Goal: Information Seeking & Learning: Check status

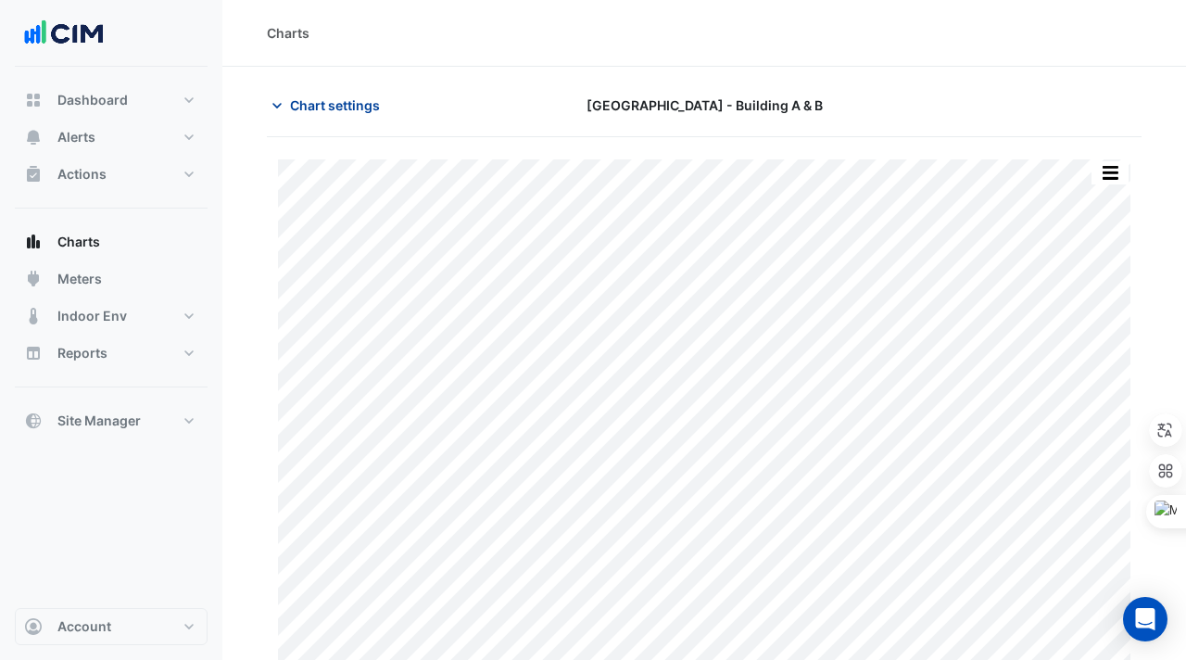
click at [284, 97] on icon "button" at bounding box center [277, 105] width 19 height 19
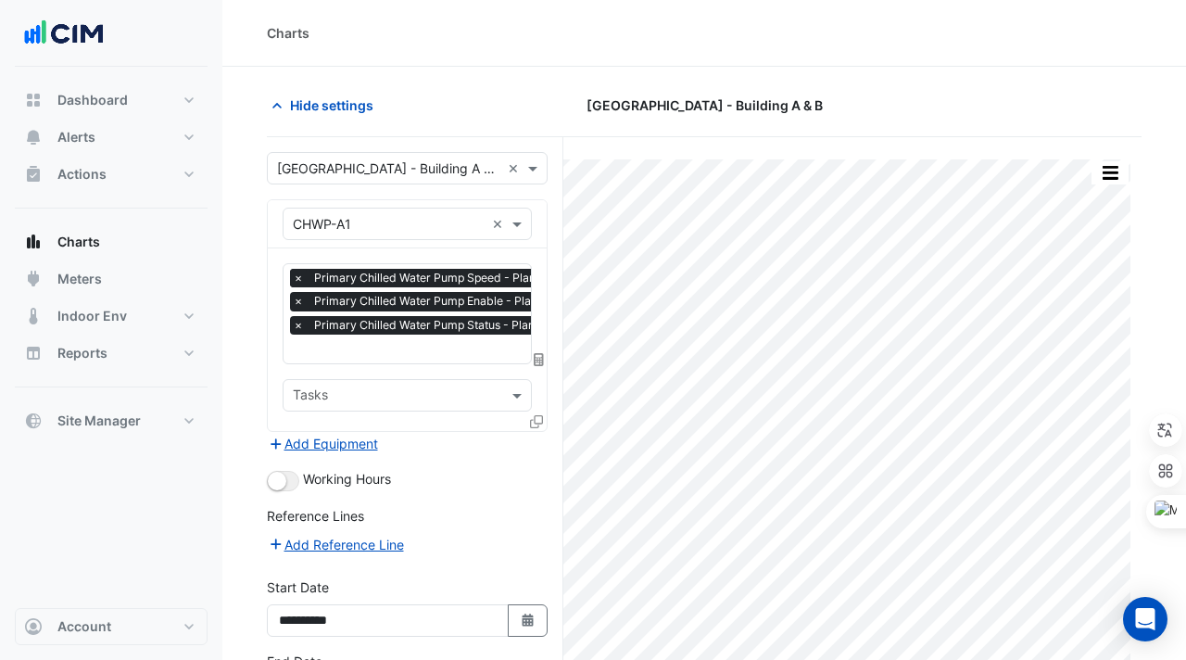
click at [298, 280] on span "×" at bounding box center [298, 278] width 17 height 19
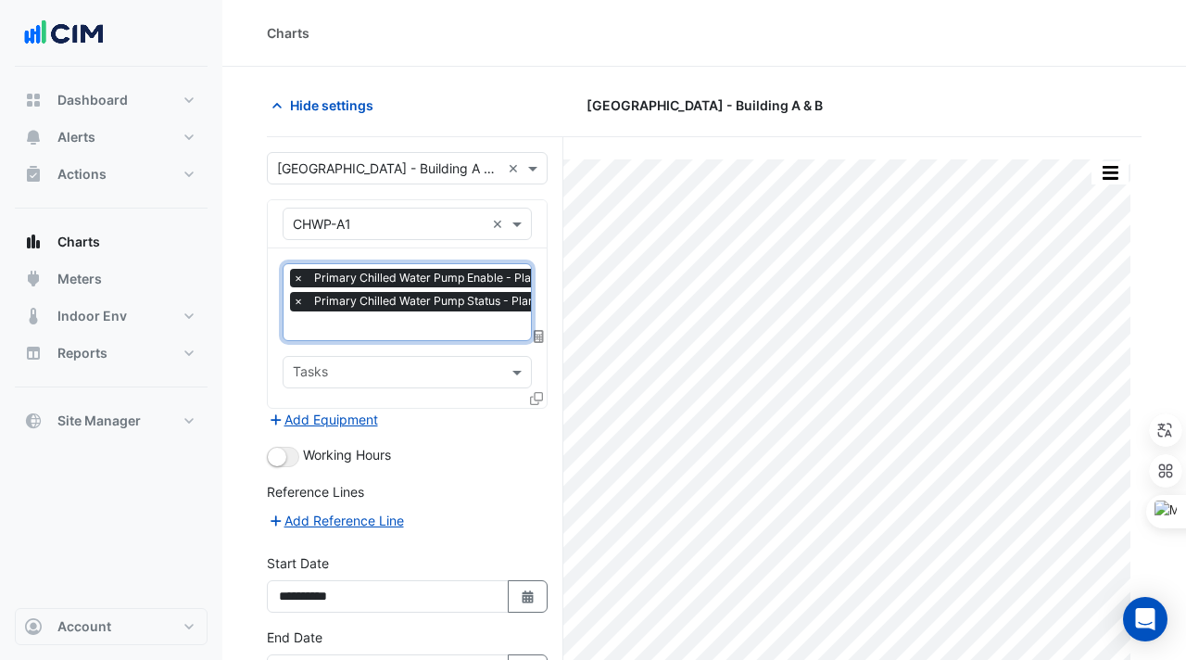
scroll to position [0, 9]
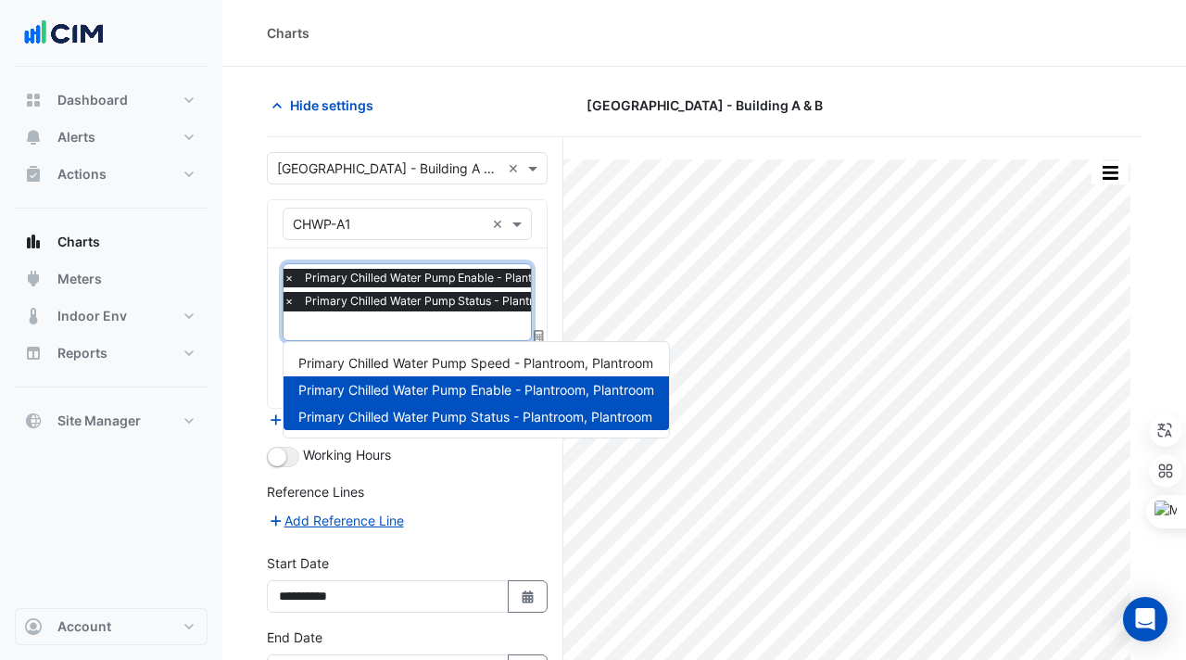
click at [298, 280] on div "× Primary Chilled Water Pump Enable - Plantroom, Plantroom" at bounding box center [453, 278] width 344 height 19
click at [290, 276] on span "×" at bounding box center [289, 278] width 17 height 19
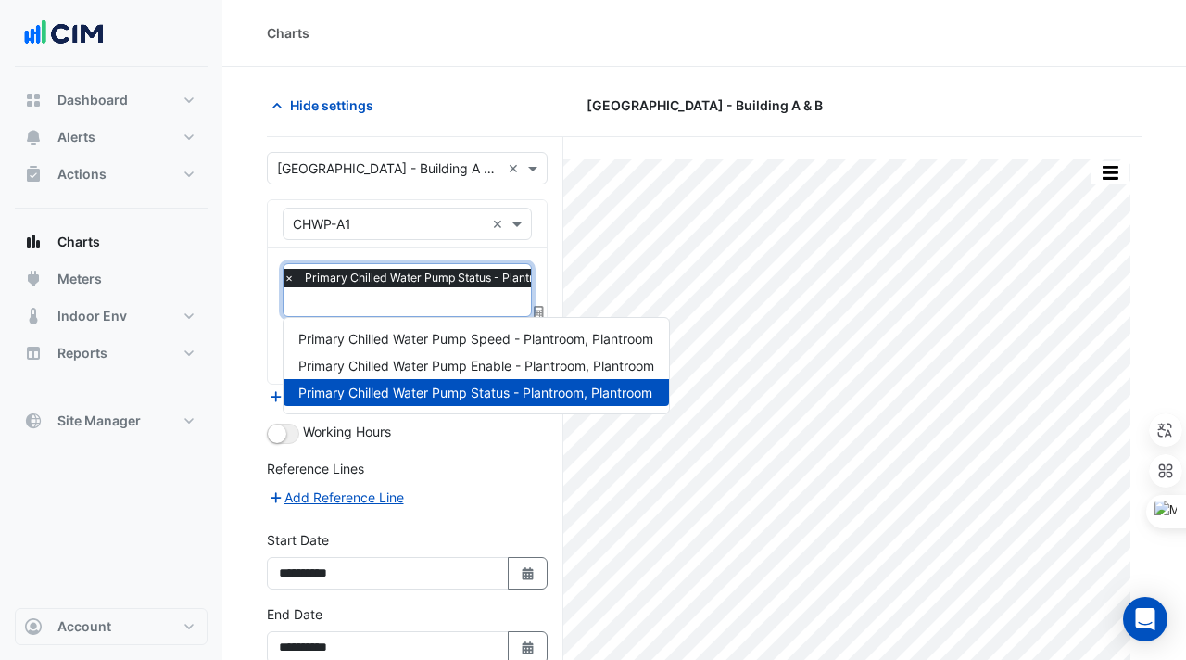
click at [290, 276] on span "×" at bounding box center [289, 278] width 17 height 19
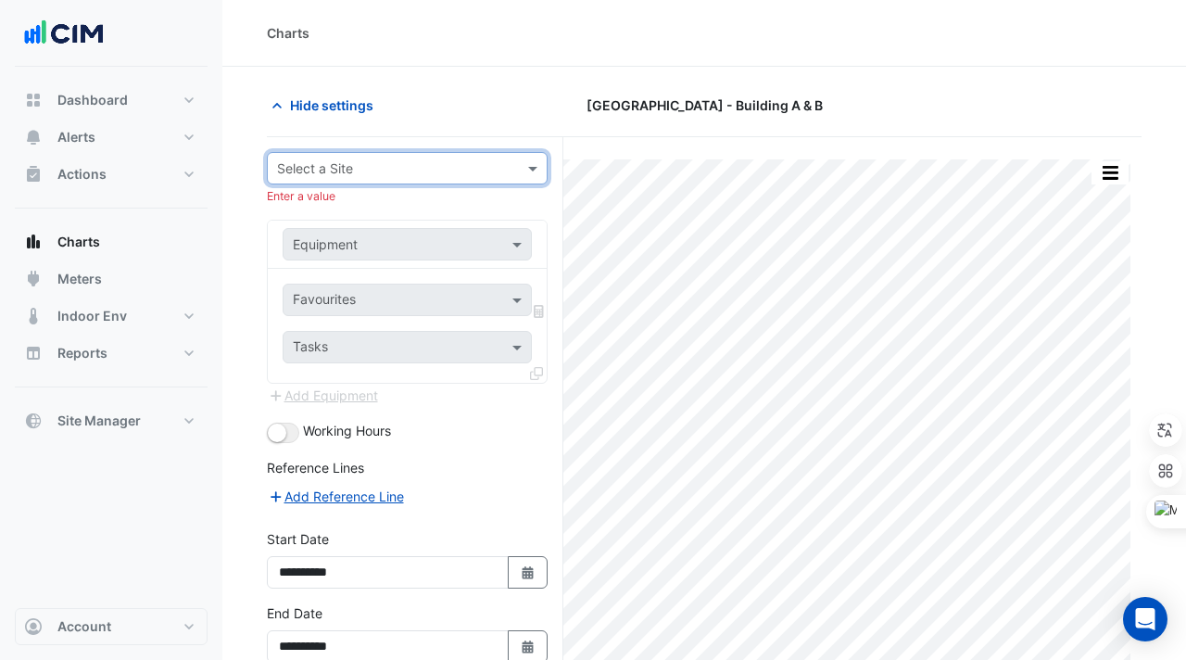
click at [459, 101] on div "Hide settings" at bounding box center [405, 105] width 299 height 32
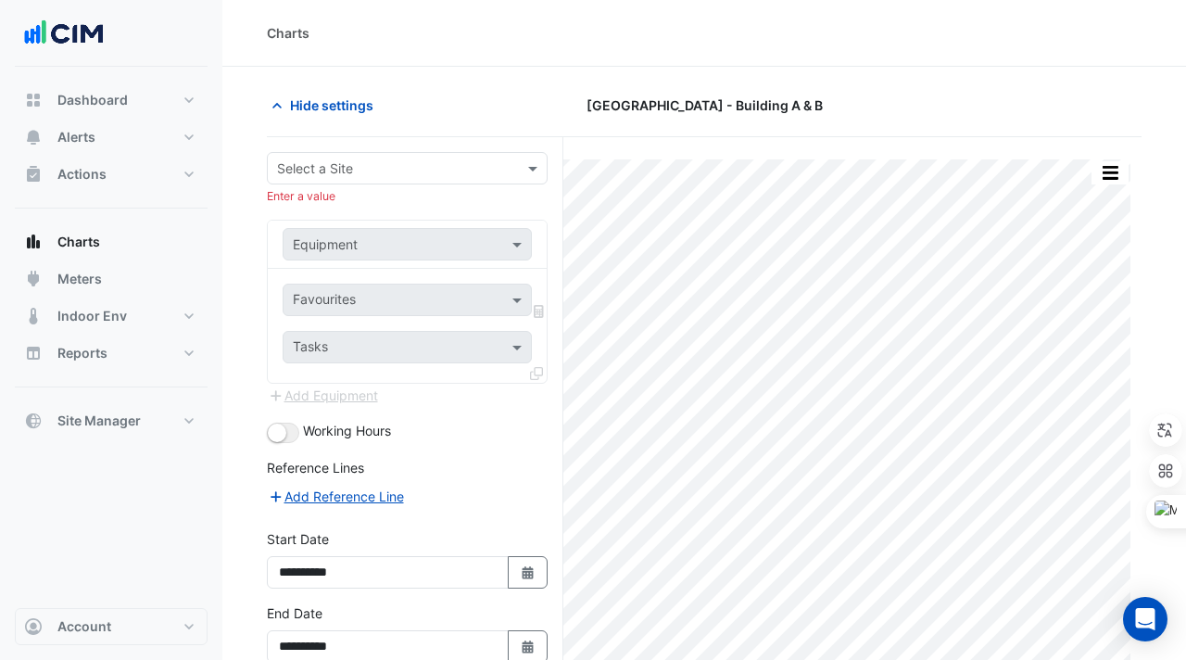
scroll to position [100, 0]
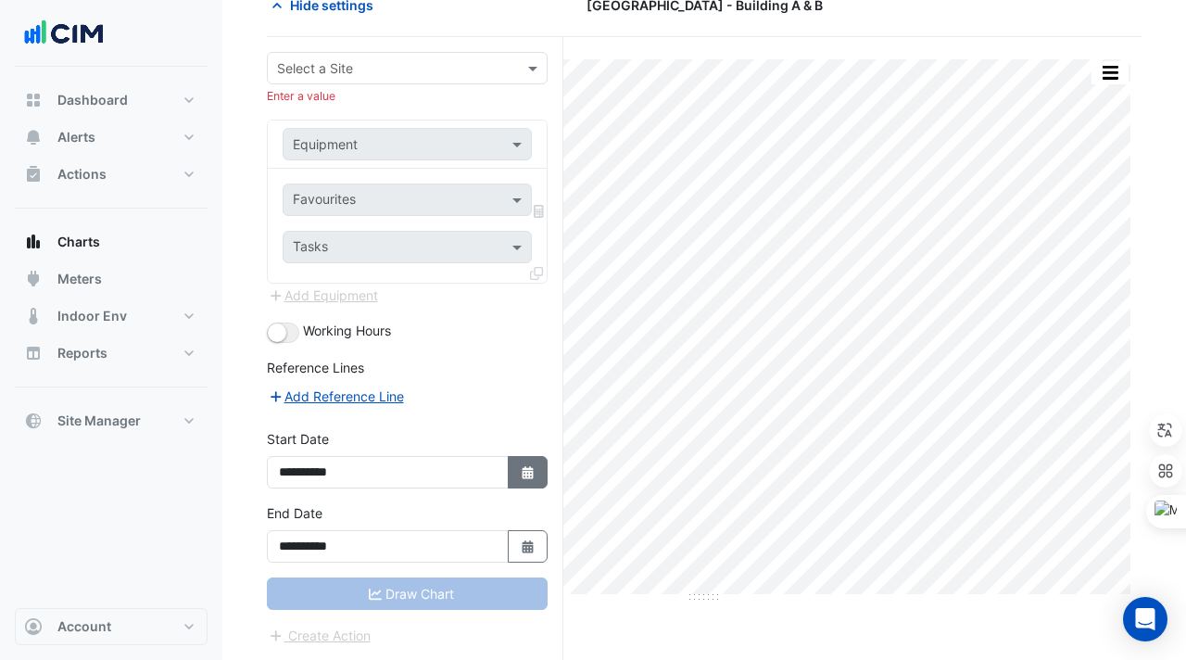
click at [509, 475] on button "Select Date" at bounding box center [528, 472] width 41 height 32
select select "*"
select select "****"
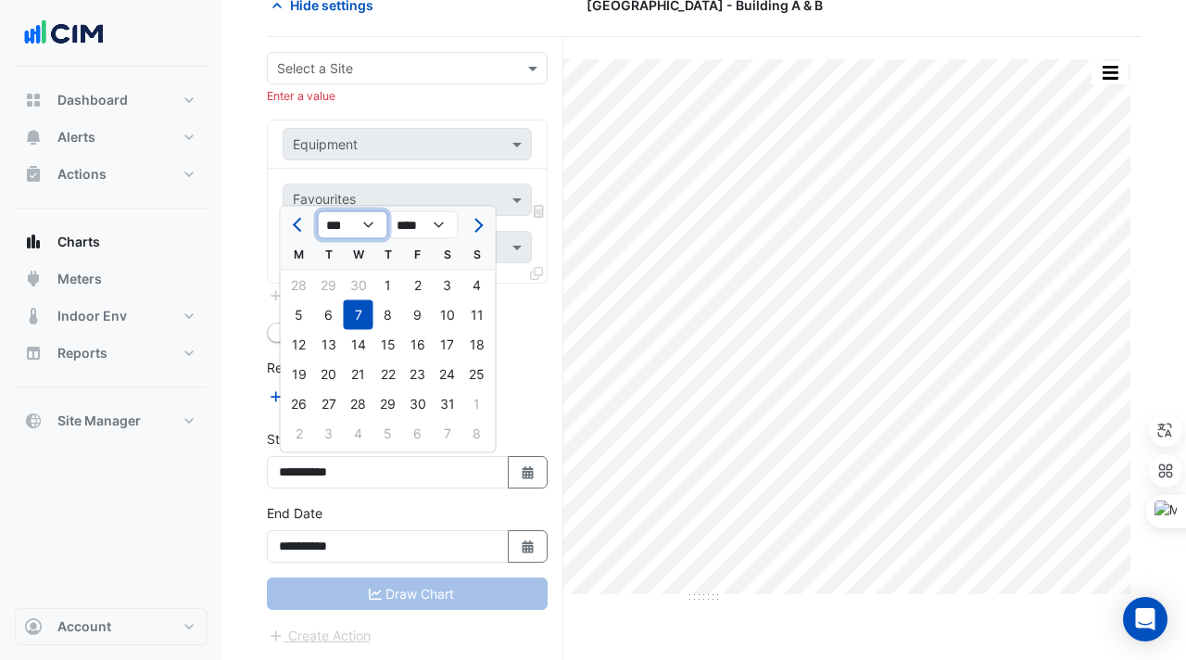
click at [364, 223] on select "*** *** *** *** *** *** *** ***" at bounding box center [353, 225] width 70 height 28
select select "*"
click at [365, 339] on div "13" at bounding box center [359, 345] width 30 height 30
type input "**********"
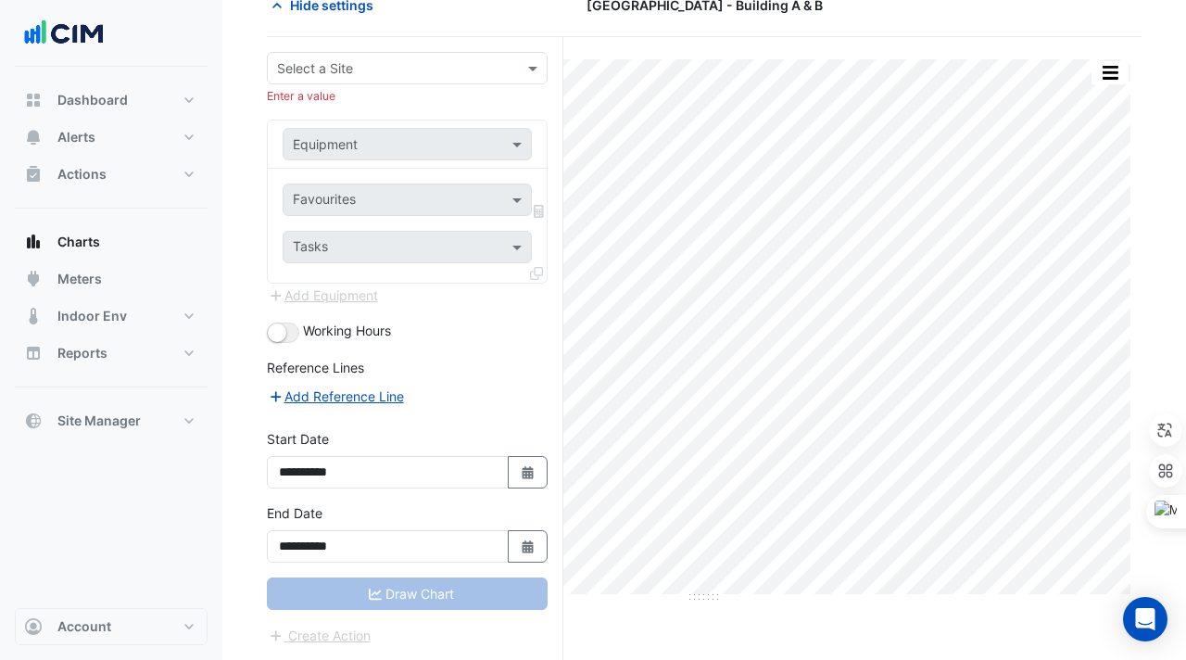
click at [383, 598] on div "Draw Chart" at bounding box center [407, 593] width 281 height 32
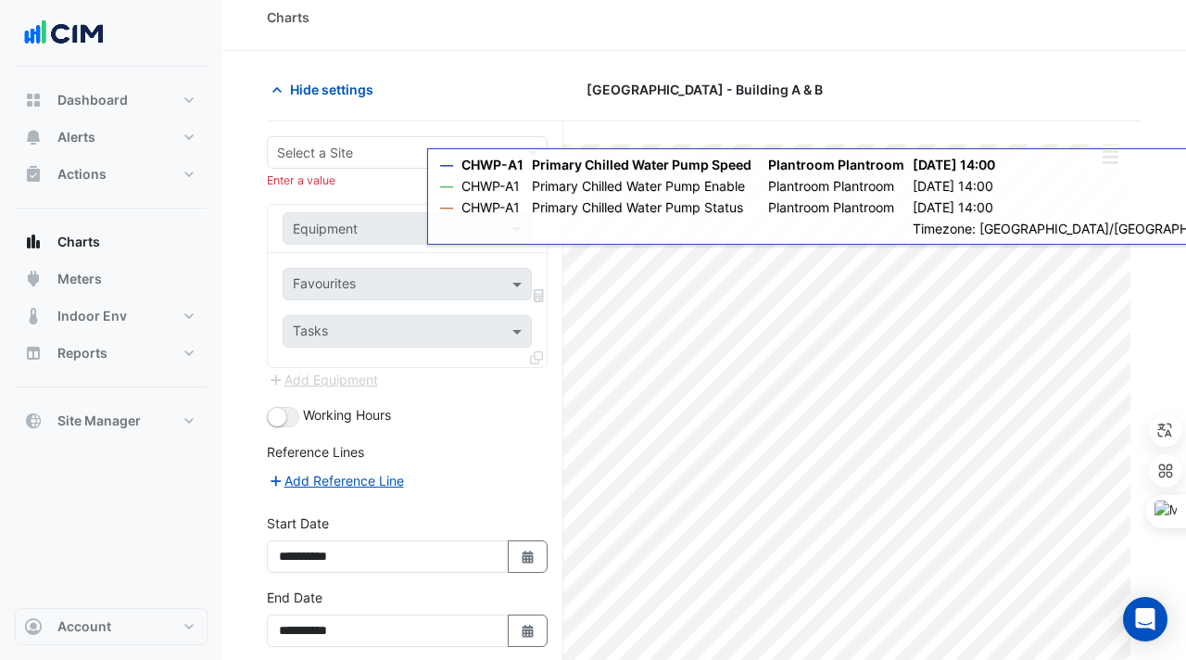
scroll to position [0, 0]
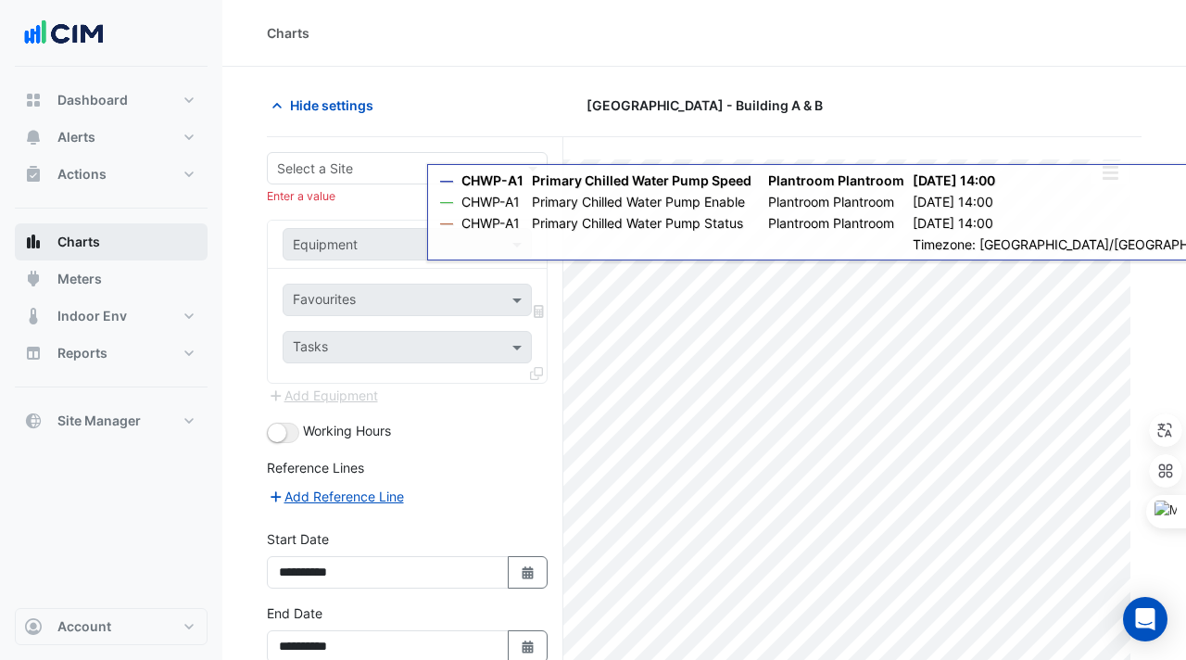
click at [84, 244] on span "Charts" at bounding box center [78, 241] width 43 height 19
click at [84, 243] on span "Charts" at bounding box center [78, 241] width 43 height 19
click at [70, 37] on img at bounding box center [63, 33] width 83 height 37
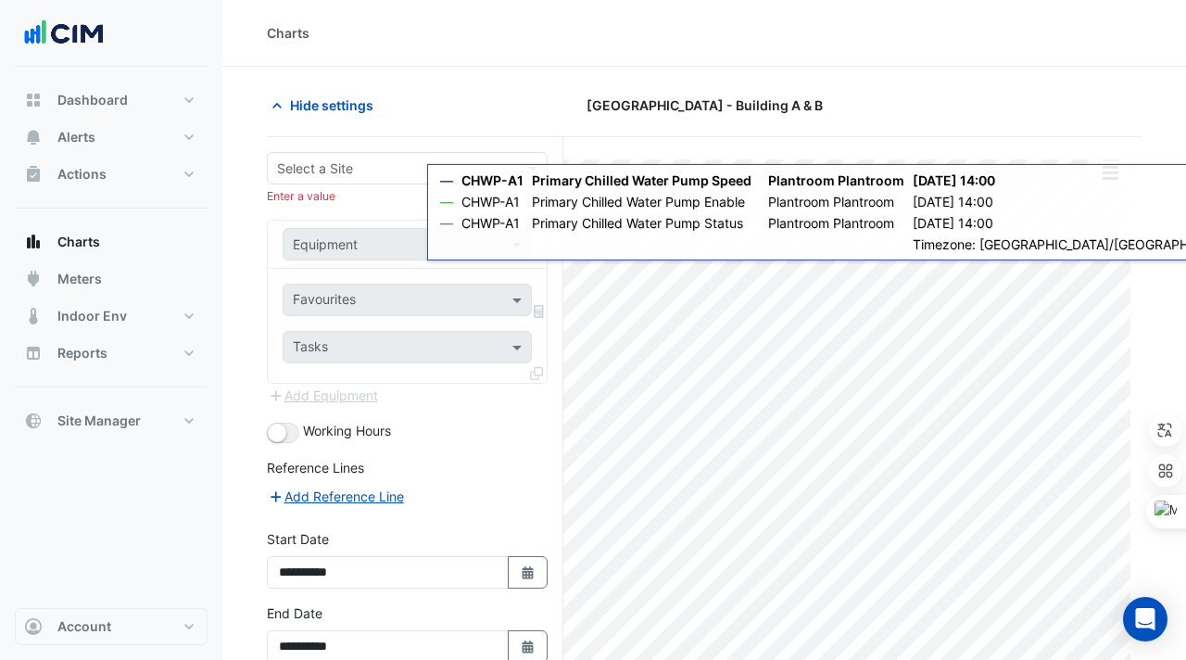
click at [8, 33] on nav "Dashboard Portfolio Ratings Performance Alerts Site Rules Templates Actions Sit…" at bounding box center [111, 330] width 222 height 660
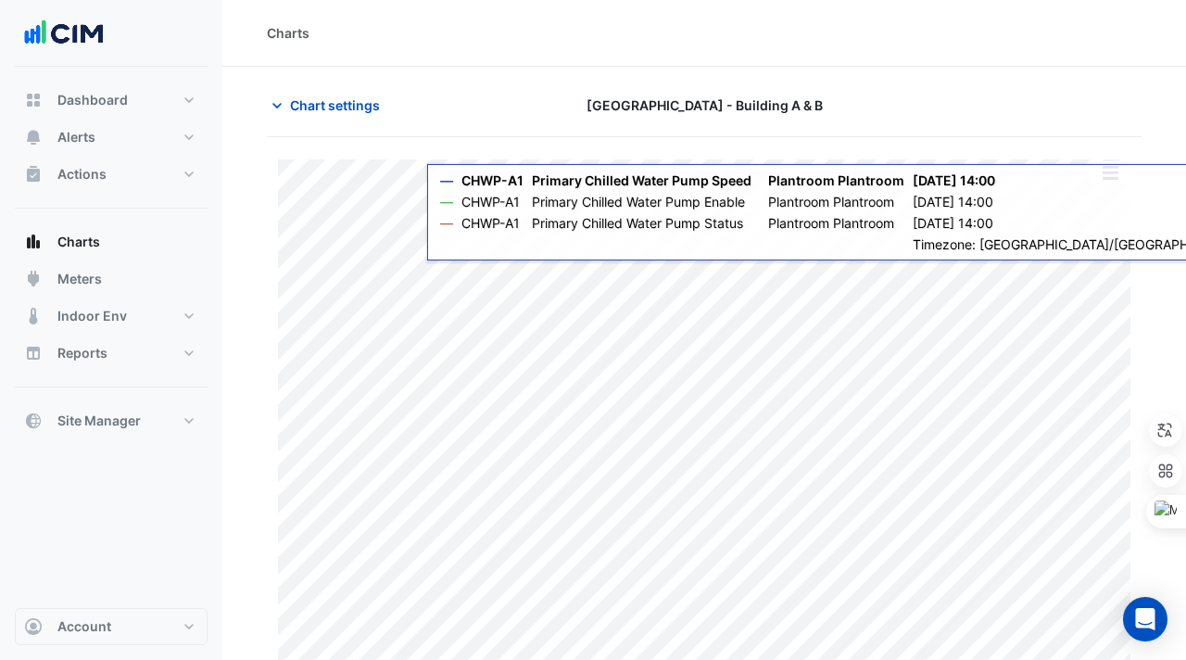
scroll to position [43, 0]
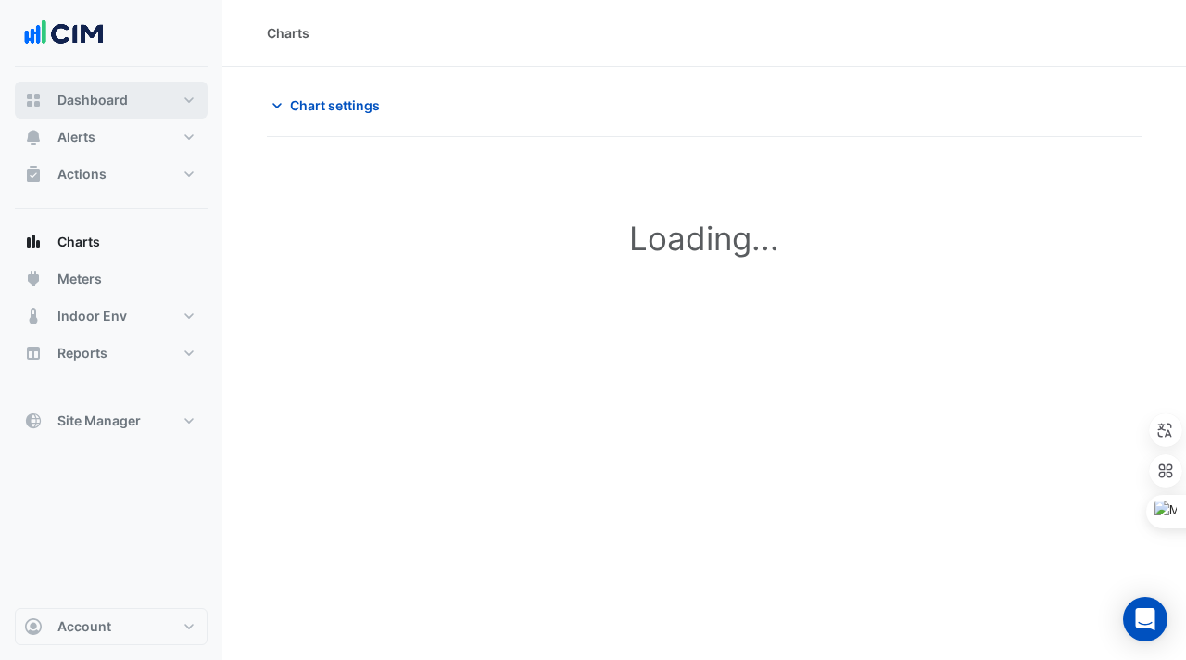
click at [63, 108] on span "Dashboard" at bounding box center [92, 100] width 70 height 19
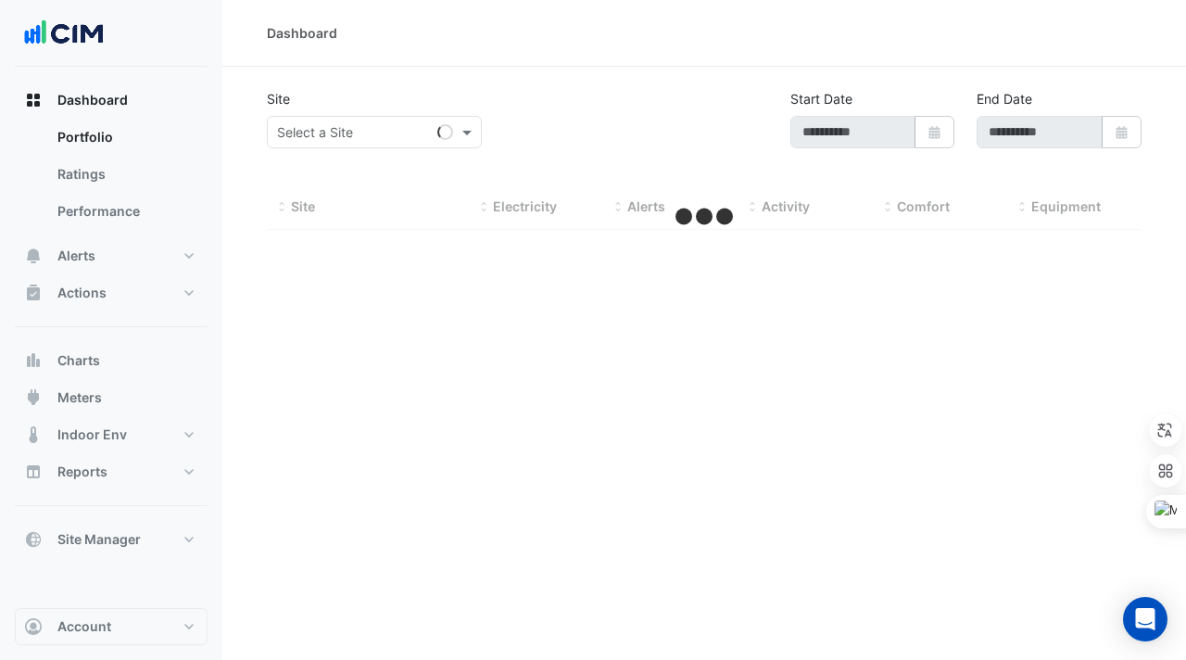
type input "**********"
select select "***"
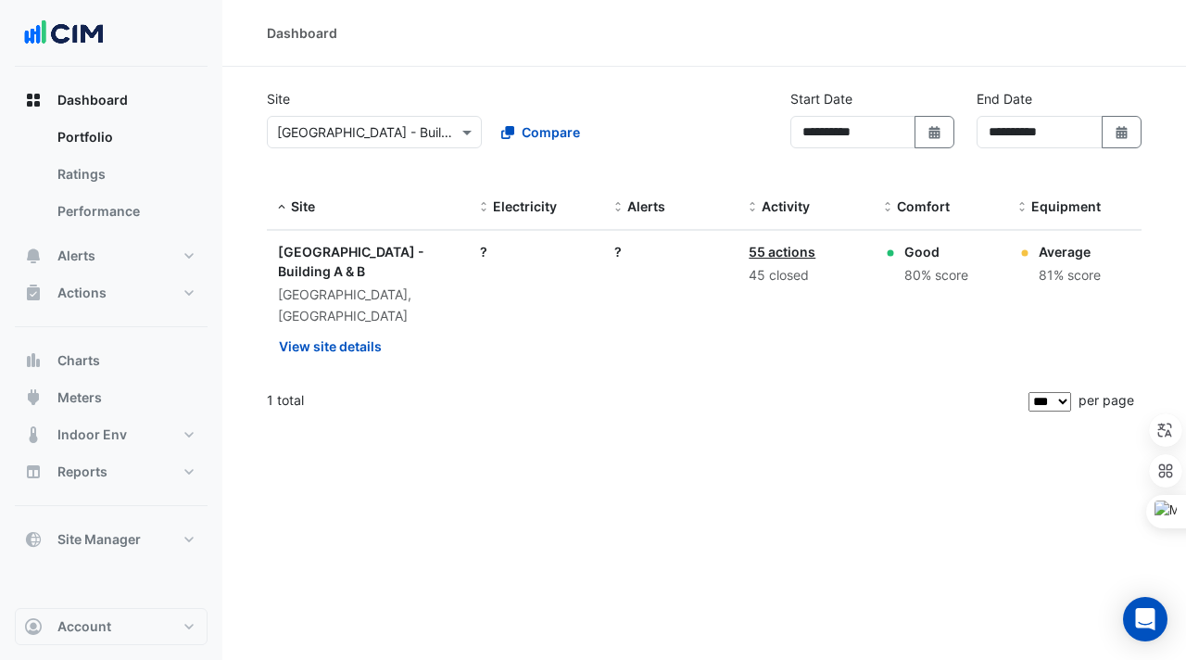
click at [399, 133] on input "text" at bounding box center [355, 132] width 157 height 19
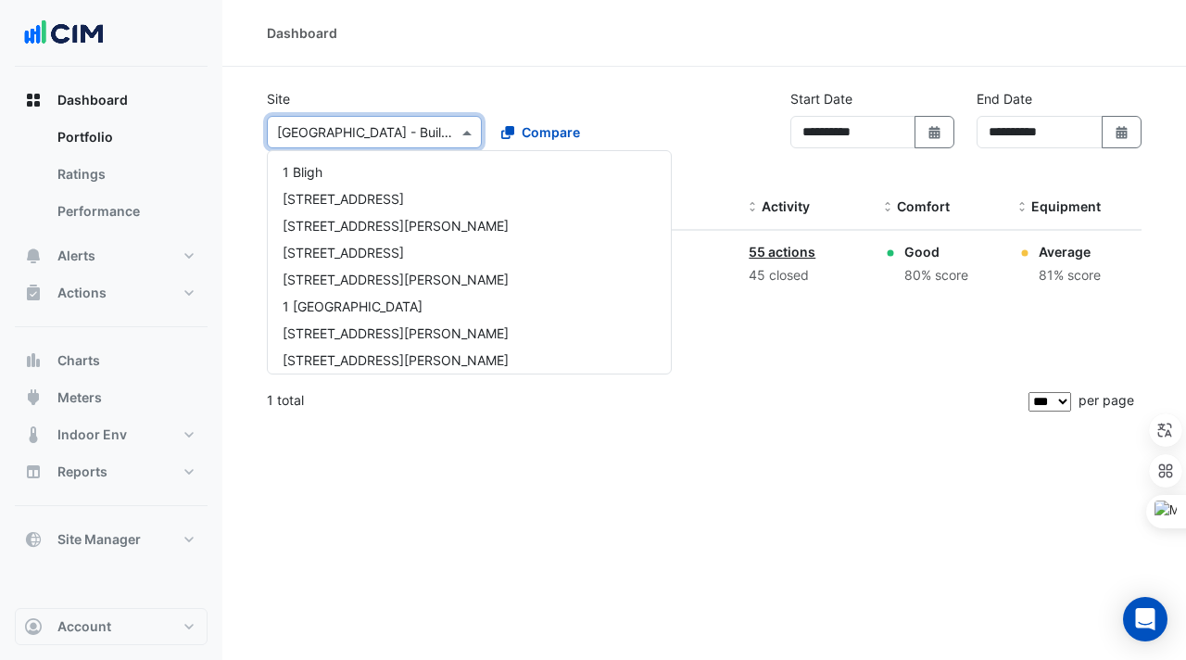
scroll to position [11585, 0]
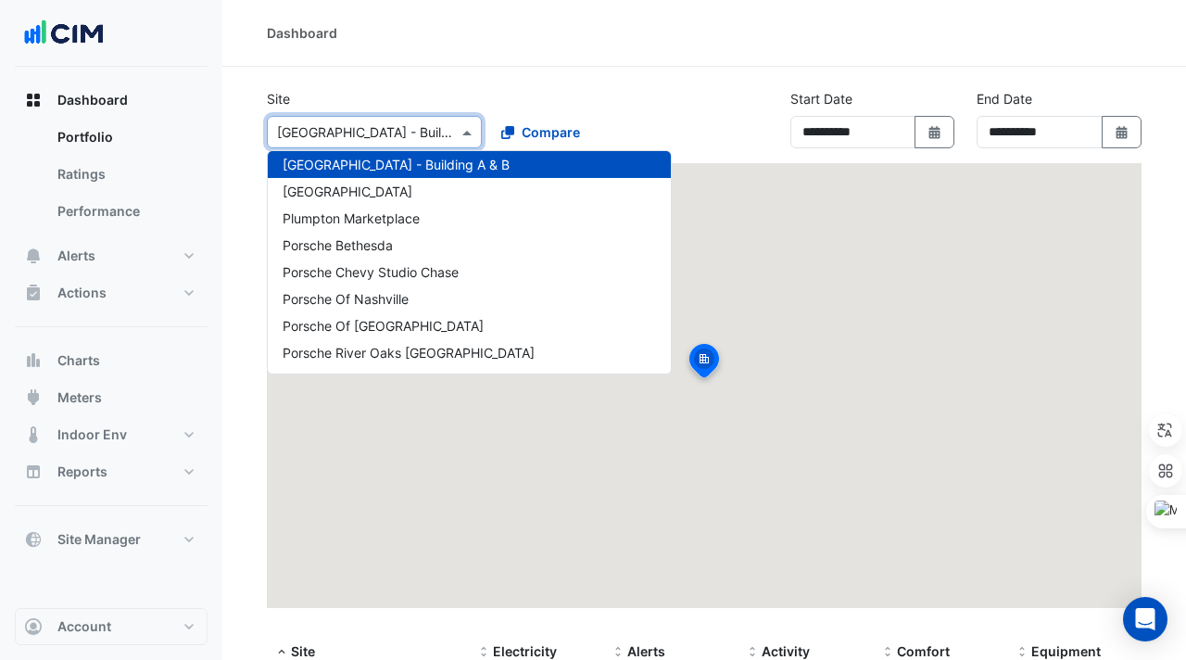
click at [566, 44] on div "Dashboard" at bounding box center [703, 33] width 963 height 67
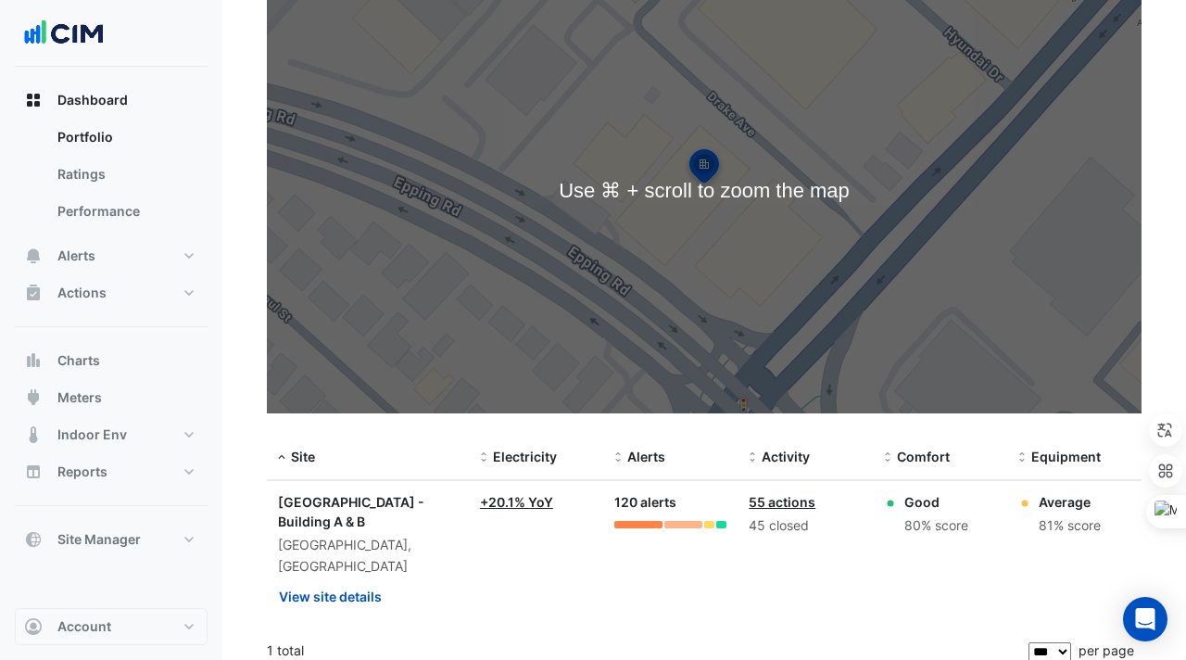
scroll to position [209, 0]
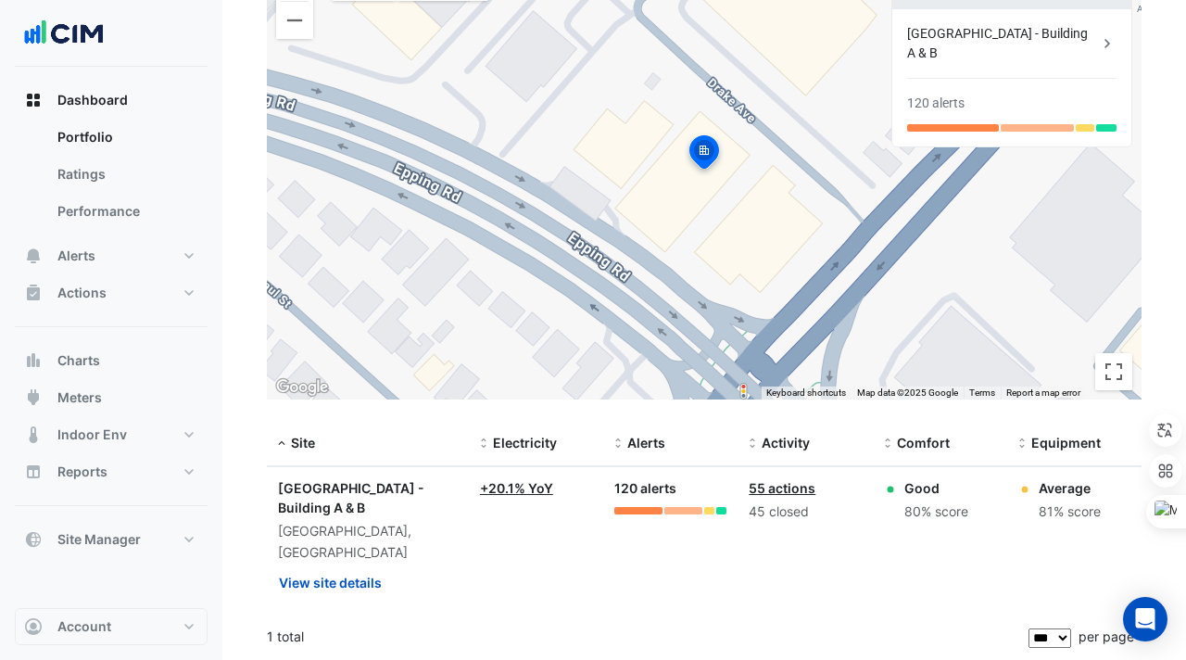
click at [926, 478] on div "Good" at bounding box center [936, 487] width 64 height 19
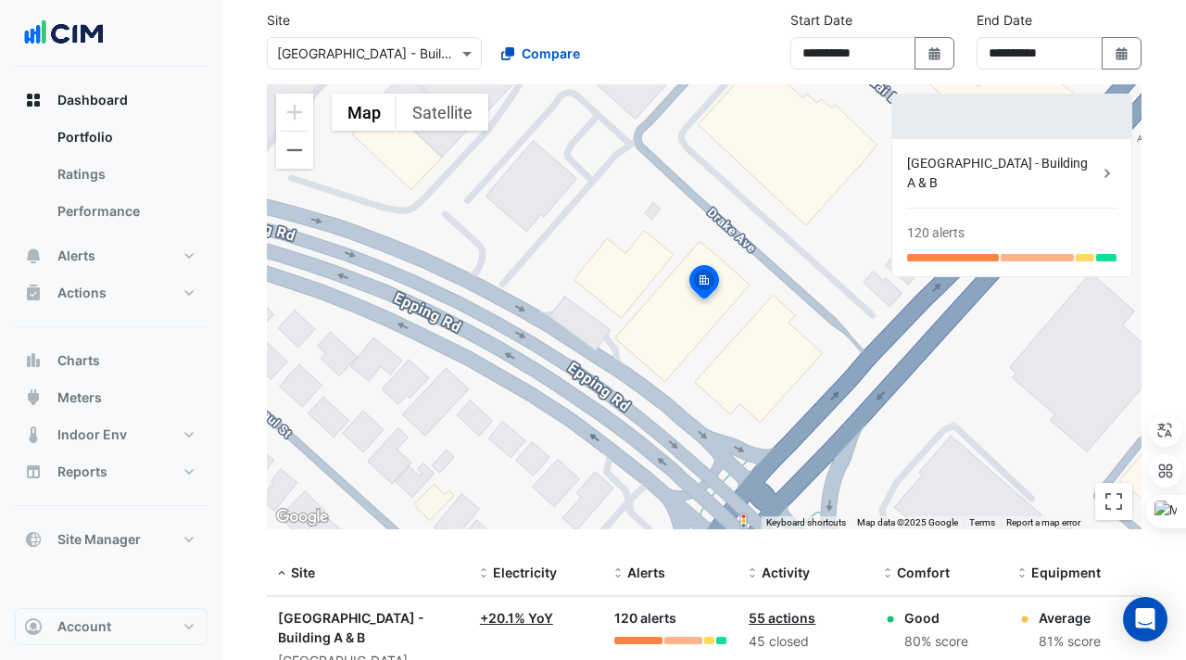
scroll to position [105, 0]
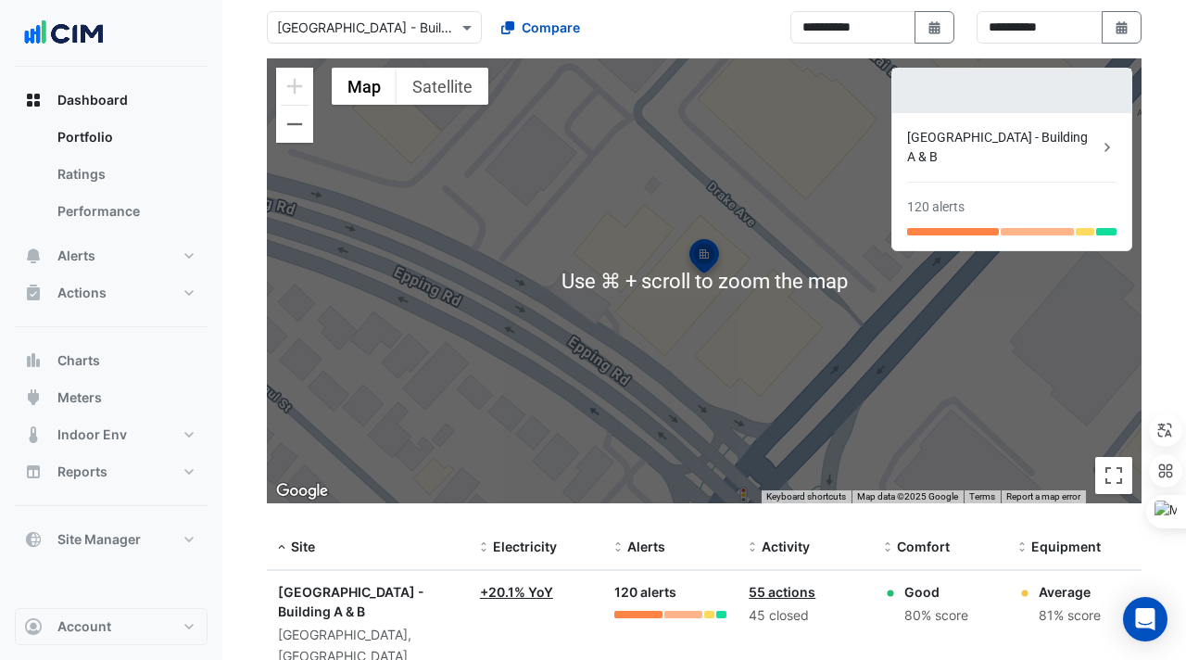
click at [392, 19] on input "text" at bounding box center [355, 28] width 157 height 19
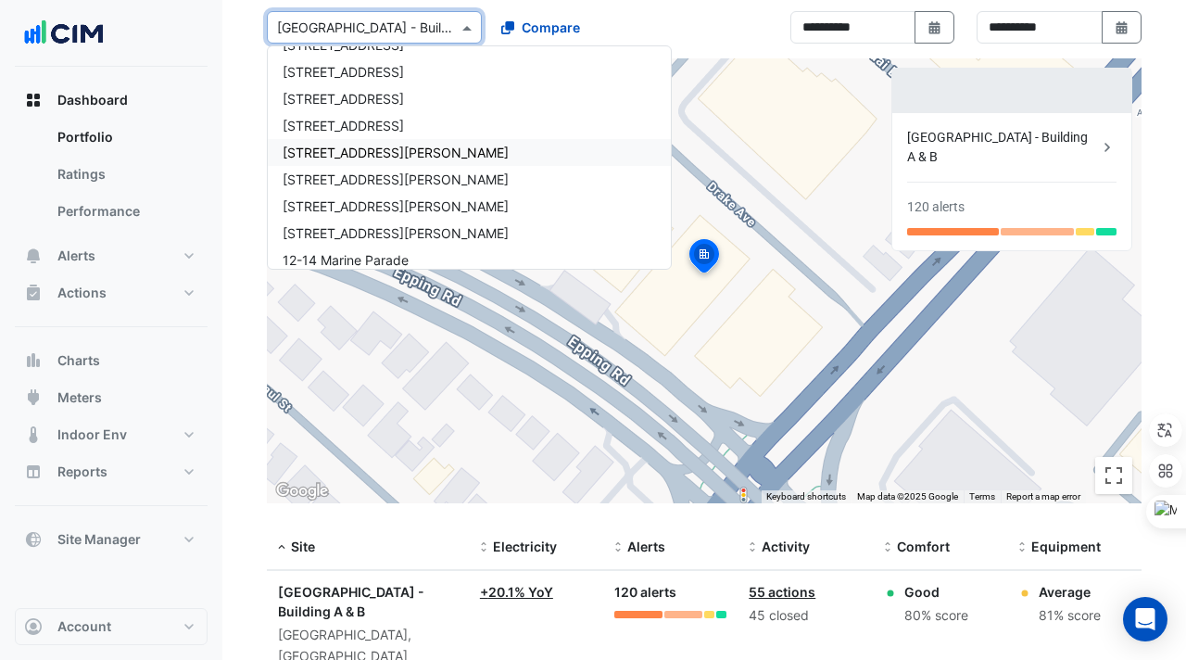
scroll to position [0, 0]
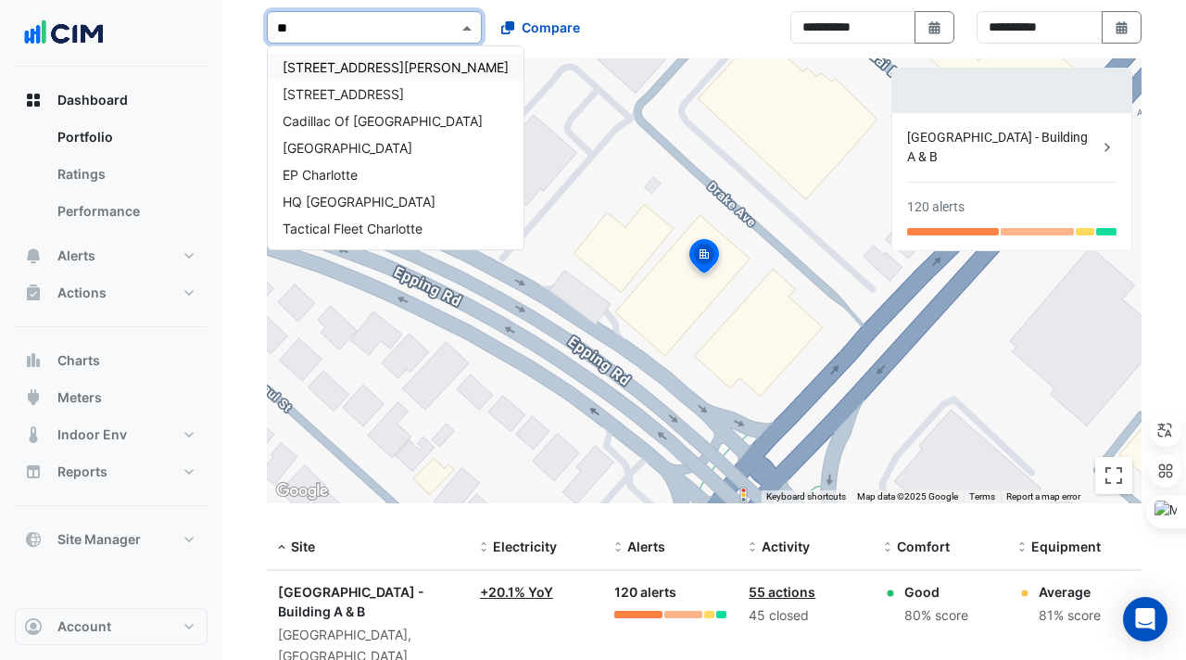
type input "*"
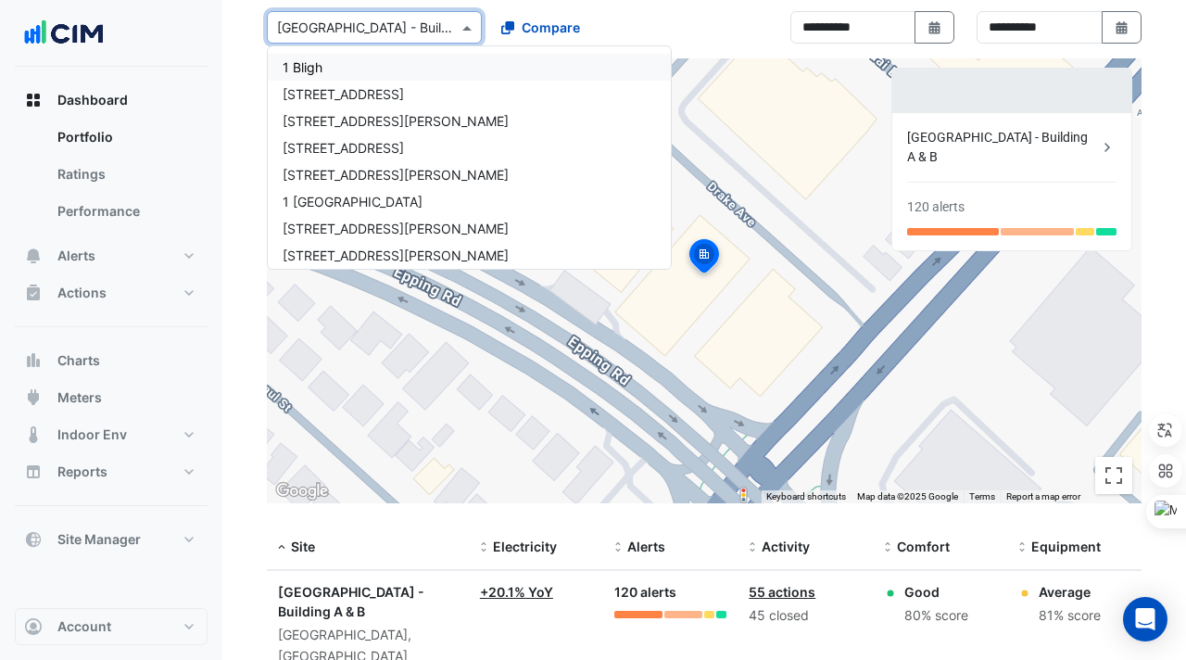
click at [303, 70] on span "1 Bligh" at bounding box center [303, 67] width 40 height 16
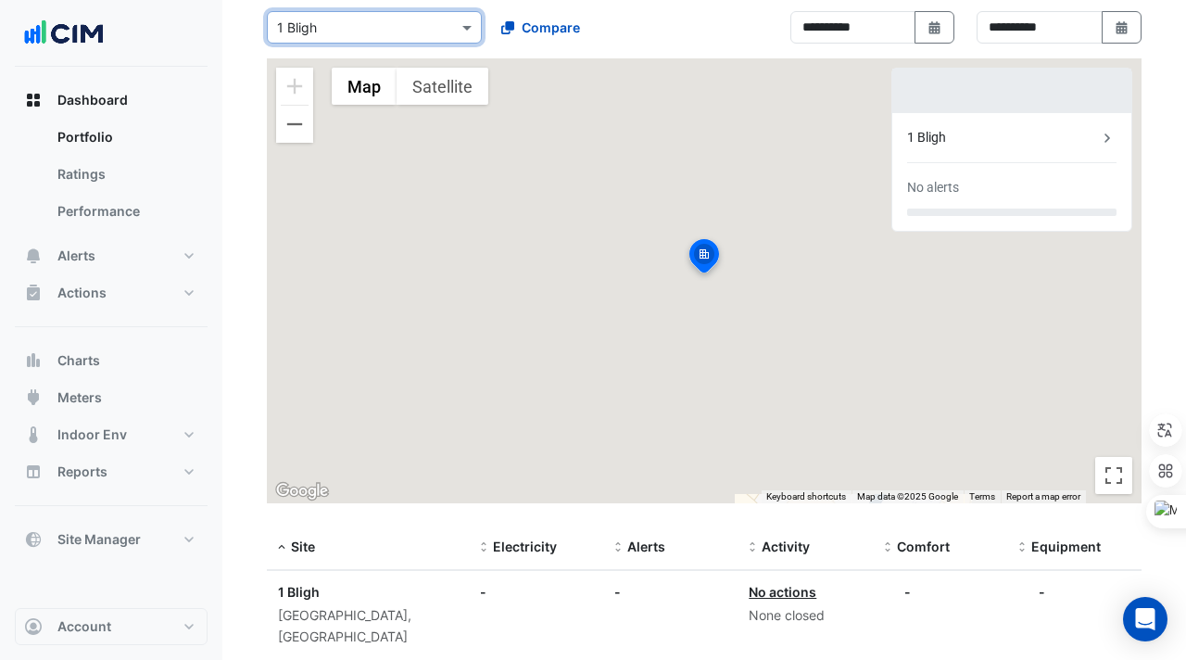
scroll to position [169, 0]
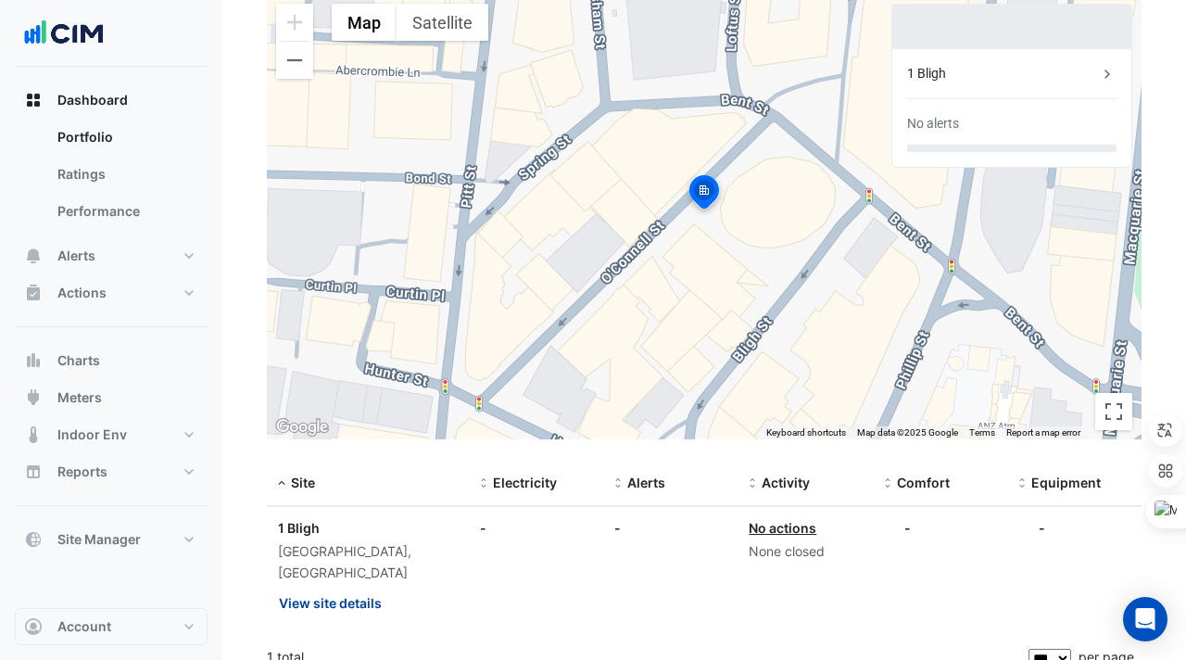
click at [345, 589] on button "View site details" at bounding box center [330, 602] width 105 height 32
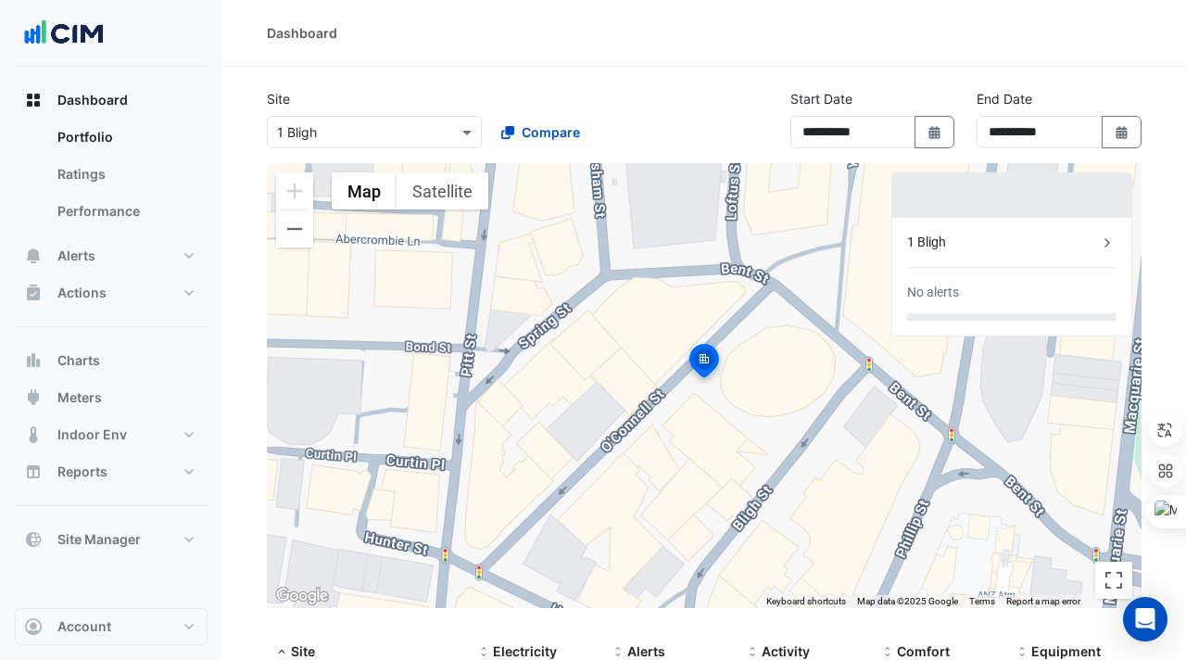
click at [72, 74] on div "Dashboard Portfolio Ratings Performance Alerts Site Rules Templates Actions Sit…" at bounding box center [111, 337] width 193 height 541
click at [72, 89] on button "Dashboard" at bounding box center [111, 100] width 193 height 37
click at [82, 154] on link "Portfolio" at bounding box center [125, 137] width 165 height 37
click at [87, 168] on link "Ratings" at bounding box center [125, 174] width 165 height 37
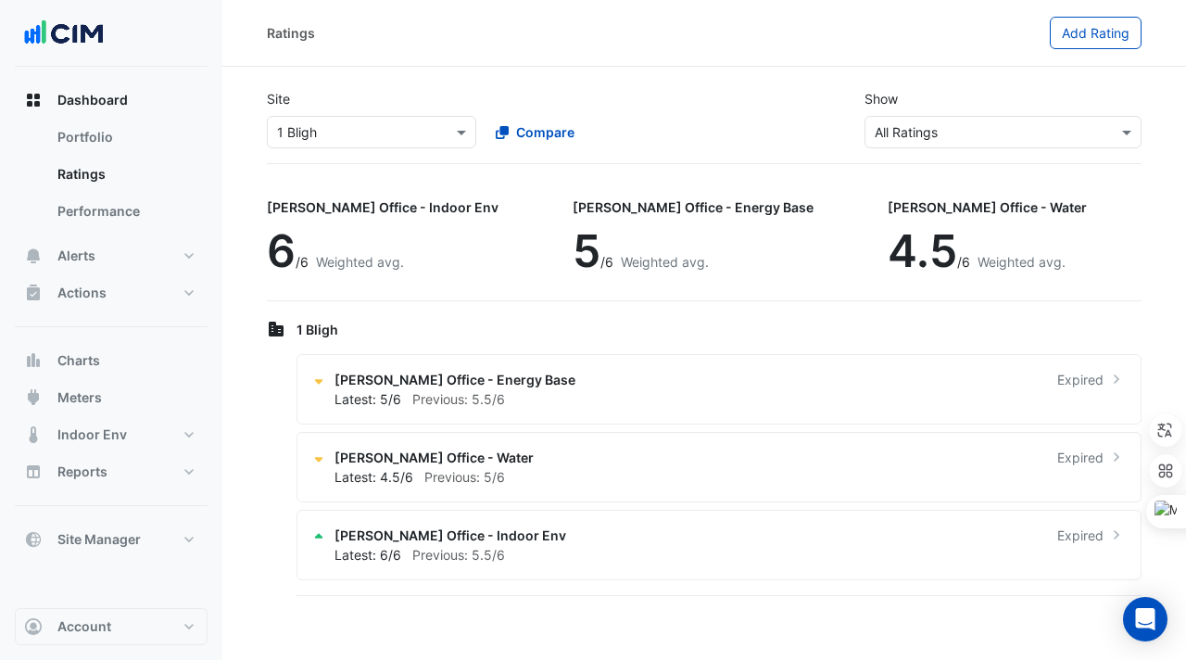
click at [382, 129] on input "text" at bounding box center [353, 132] width 152 height 19
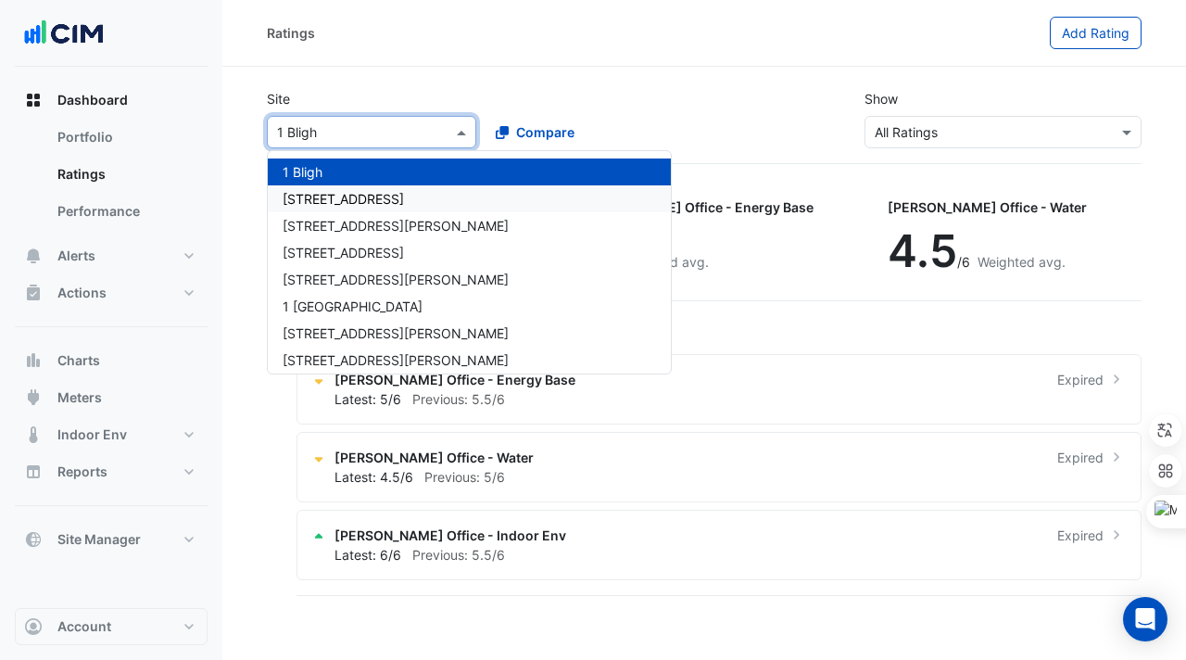
click at [380, 185] on div "1 Chandos St" at bounding box center [469, 198] width 403 height 27
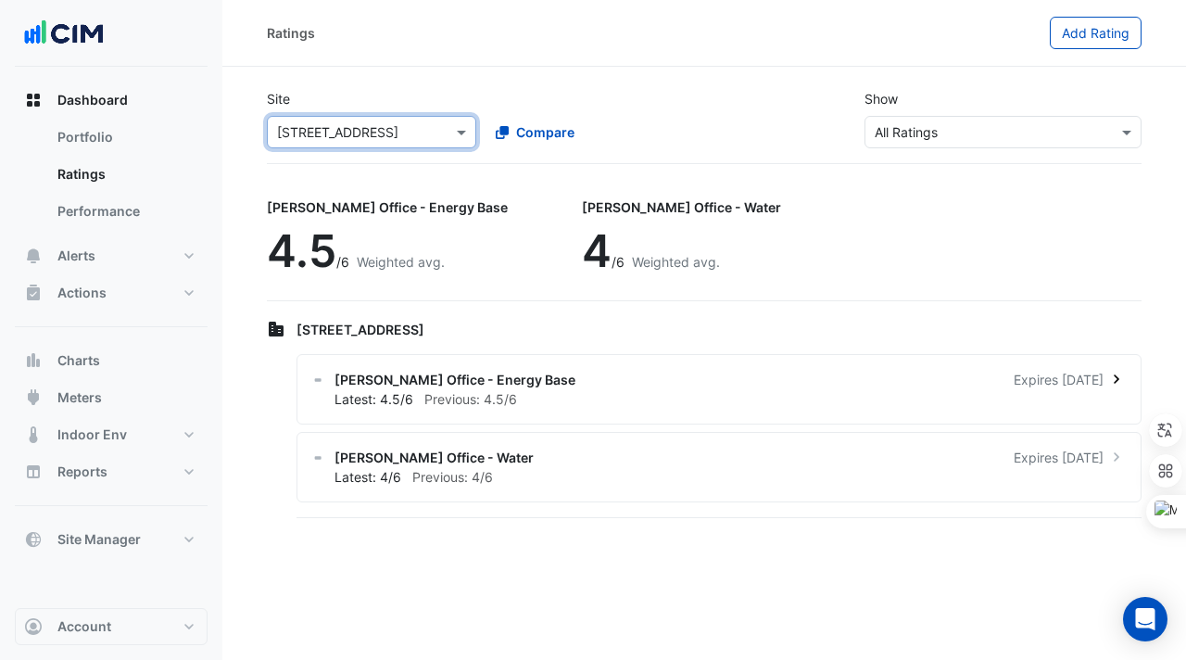
click at [1041, 390] on div "Latest: 4.5/6 Previous: 4.5/6" at bounding box center [729, 398] width 791 height 19
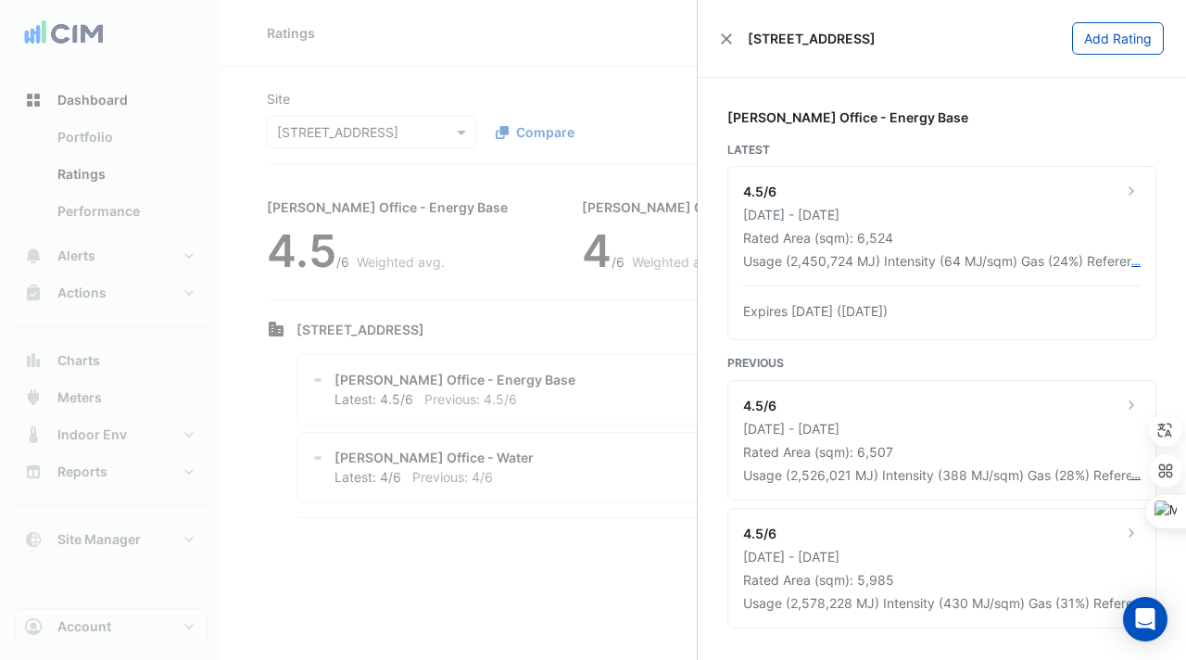
scroll to position [6, 0]
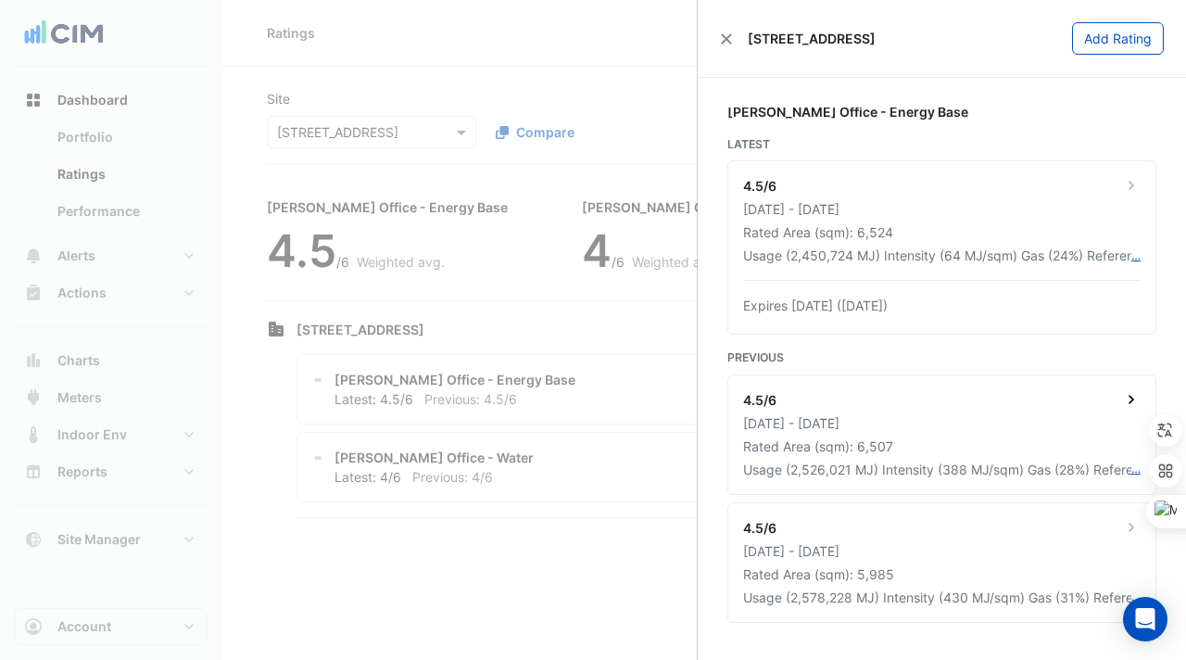
click at [949, 419] on div "01 Dec 2022 - 30 Nov 2023" at bounding box center [941, 422] width 397 height 19
click at [616, 398] on ngb-offcanvas-backdrop at bounding box center [593, 330] width 1186 height 660
